Goal: Information Seeking & Learning: Learn about a topic

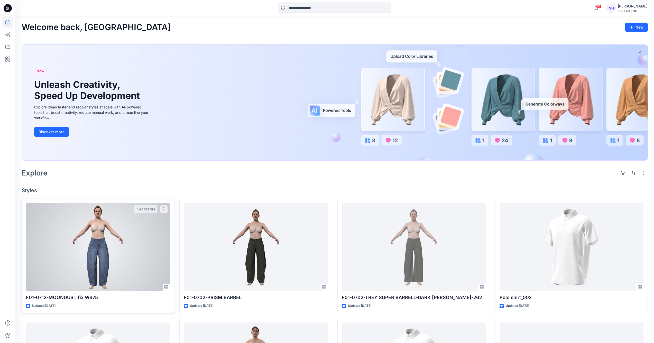
scroll to position [96, 0]
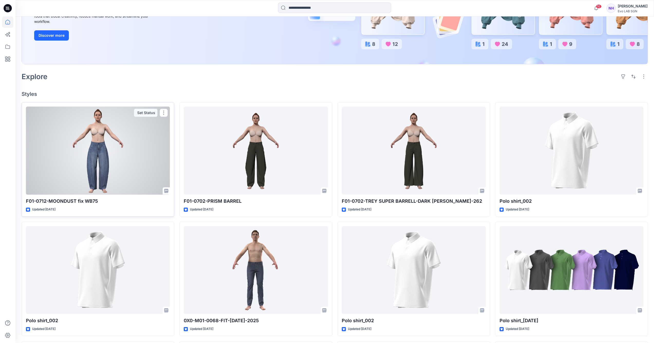
click at [110, 152] on div at bounding box center [98, 151] width 144 height 88
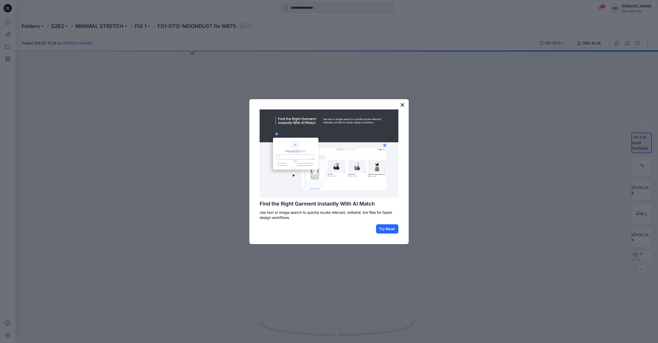
click at [401, 105] on button "×" at bounding box center [402, 105] width 5 height 8
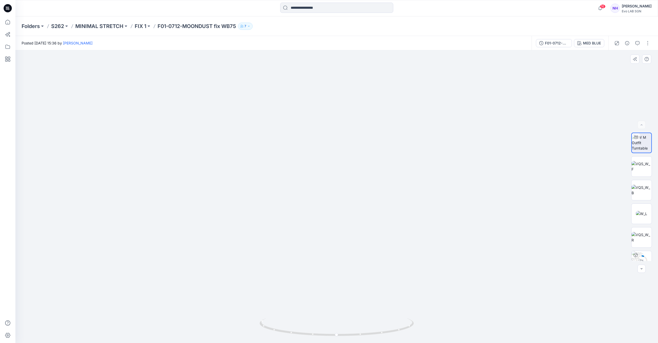
drag, startPoint x: 359, startPoint y: 226, endPoint x: 358, endPoint y: 154, distance: 72.7
click at [358, 154] on img at bounding box center [337, 116] width 454 height 454
drag, startPoint x: 374, startPoint y: 334, endPoint x: 428, endPoint y: 331, distance: 54.0
click at [428, 331] on div at bounding box center [336, 196] width 642 height 293
click at [642, 163] on img at bounding box center [641, 166] width 20 height 11
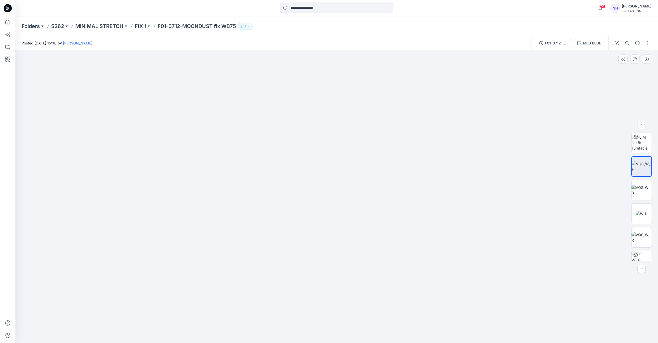
drag, startPoint x: 349, startPoint y: 261, endPoint x: 339, endPoint y: 162, distance: 99.4
click at [340, 162] on img at bounding box center [336, 118] width 449 height 449
drag, startPoint x: 354, startPoint y: 190, endPoint x: 356, endPoint y: 199, distance: 9.0
click at [356, 199] on img at bounding box center [336, 125] width 449 height 436
click at [643, 191] on img at bounding box center [641, 190] width 20 height 11
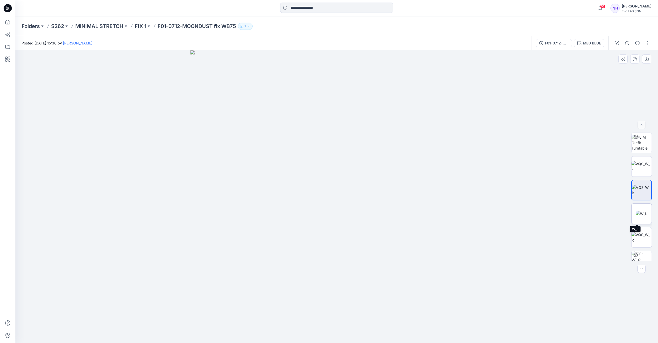
click at [645, 211] on img at bounding box center [640, 213] width 11 height 5
click at [641, 139] on img at bounding box center [641, 143] width 20 height 16
drag, startPoint x: 358, startPoint y: 144, endPoint x: 359, endPoint y: 141, distance: 2.9
click at [359, 141] on img at bounding box center [320, 16] width 786 height 654
drag, startPoint x: 362, startPoint y: 154, endPoint x: 366, endPoint y: 210, distance: 55.9
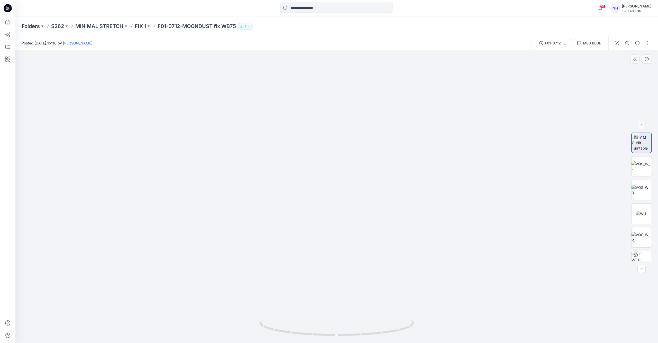
click at [366, 210] on img at bounding box center [324, 40] width 786 height 606
drag, startPoint x: 374, startPoint y: 233, endPoint x: 358, endPoint y: 166, distance: 68.2
click at [358, 166] on img at bounding box center [336, 171] width 343 height 343
drag, startPoint x: 355, startPoint y: 337, endPoint x: 361, endPoint y: 333, distance: 7.2
click at [361, 333] on div at bounding box center [336, 330] width 154 height 26
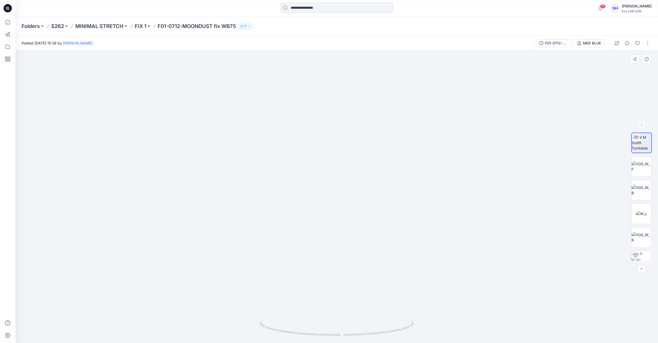
drag, startPoint x: 376, startPoint y: 129, endPoint x: 377, endPoint y: 169, distance: 40.1
click at [386, 211] on img at bounding box center [336, 76] width 615 height 533
drag, startPoint x: 382, startPoint y: 131, endPoint x: 366, endPoint y: 206, distance: 76.5
click at [366, 206] on img at bounding box center [320, 50] width 786 height 586
drag, startPoint x: 358, startPoint y: 184, endPoint x: 356, endPoint y: 172, distance: 11.5
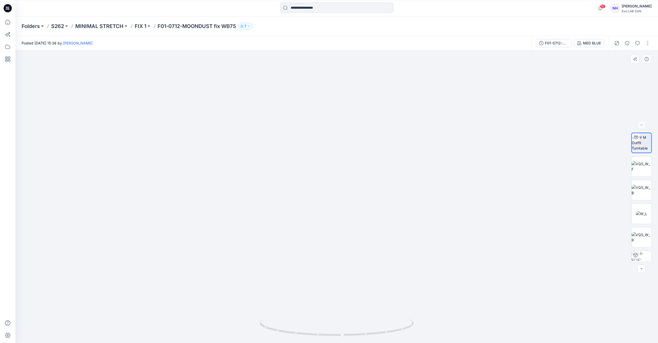
click at [356, 172] on img at bounding box center [320, 47] width 786 height 591
